Goal: Task Accomplishment & Management: Use online tool/utility

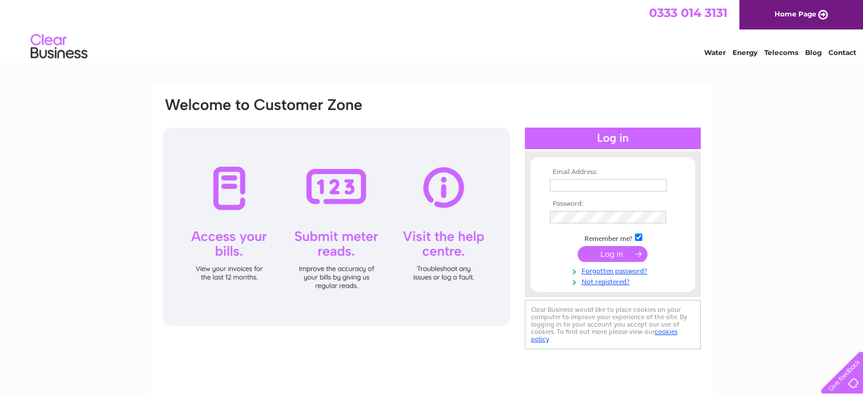
click at [595, 189] on input "text" at bounding box center [608, 185] width 117 height 12
type input "[EMAIL_ADDRESS][DOMAIN_NAME]"
click at [611, 211] on td at bounding box center [613, 217] width 132 height 18
click at [578, 247] on input "submit" at bounding box center [613, 255] width 70 height 16
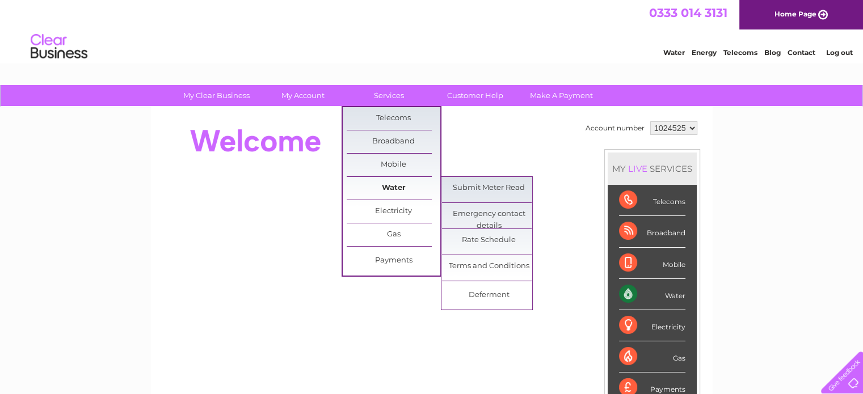
click at [395, 190] on link "Water" at bounding box center [394, 188] width 94 height 23
click at [491, 190] on link "Submit Meter Read" at bounding box center [489, 188] width 94 height 23
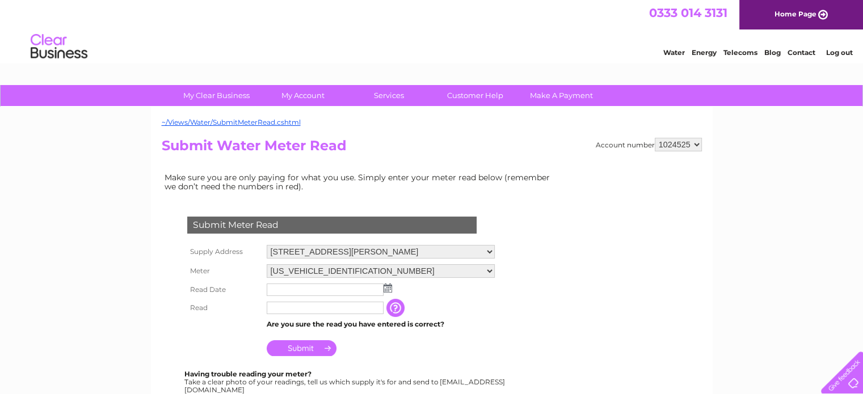
click at [390, 289] on img at bounding box center [388, 288] width 9 height 9
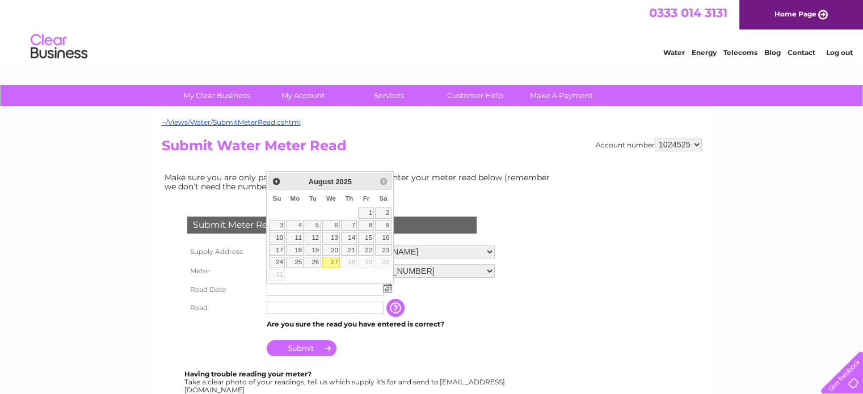
click at [334, 260] on link "27" at bounding box center [331, 262] width 18 height 11
type input "2025/08/27"
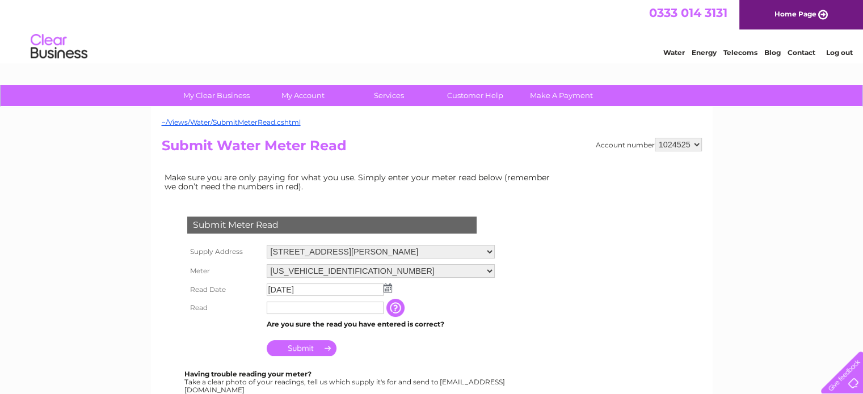
click at [301, 307] on input "text" at bounding box center [325, 308] width 117 height 12
type input "297"
click at [304, 347] on input "Submit" at bounding box center [302, 348] width 70 height 16
